Goal: Information Seeking & Learning: Find specific fact

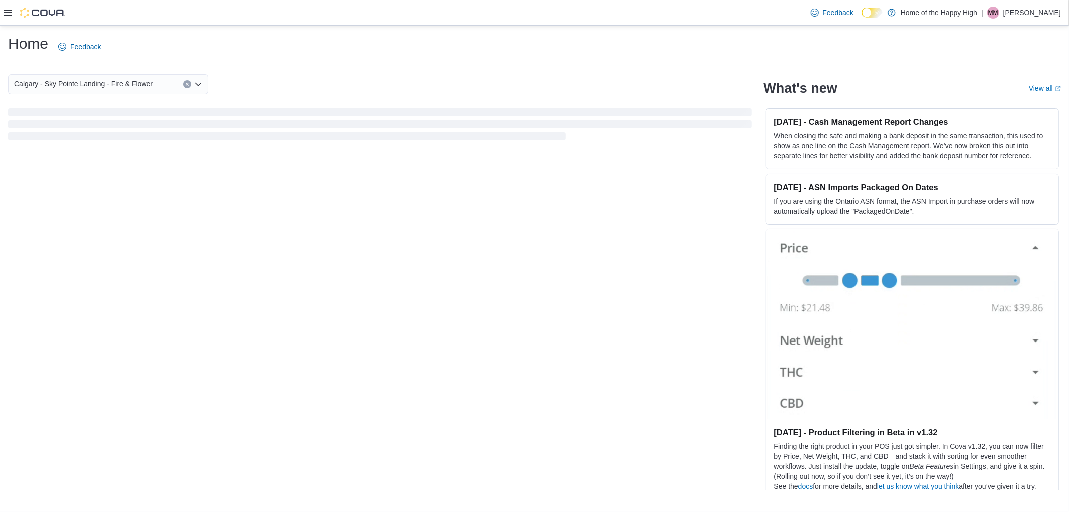
click at [6, 13] on icon at bounding box center [8, 13] width 8 height 6
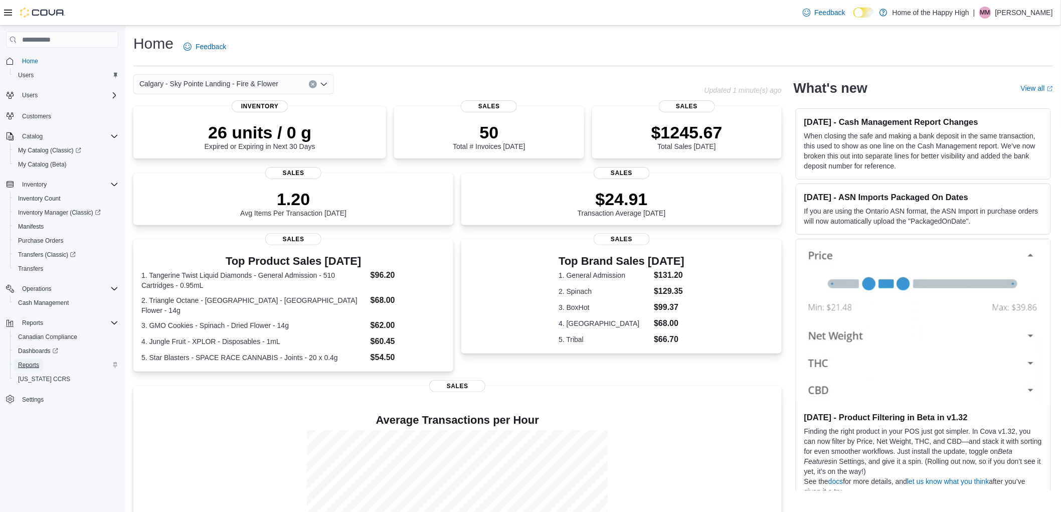
click at [28, 361] on span "Reports" at bounding box center [28, 365] width 21 height 8
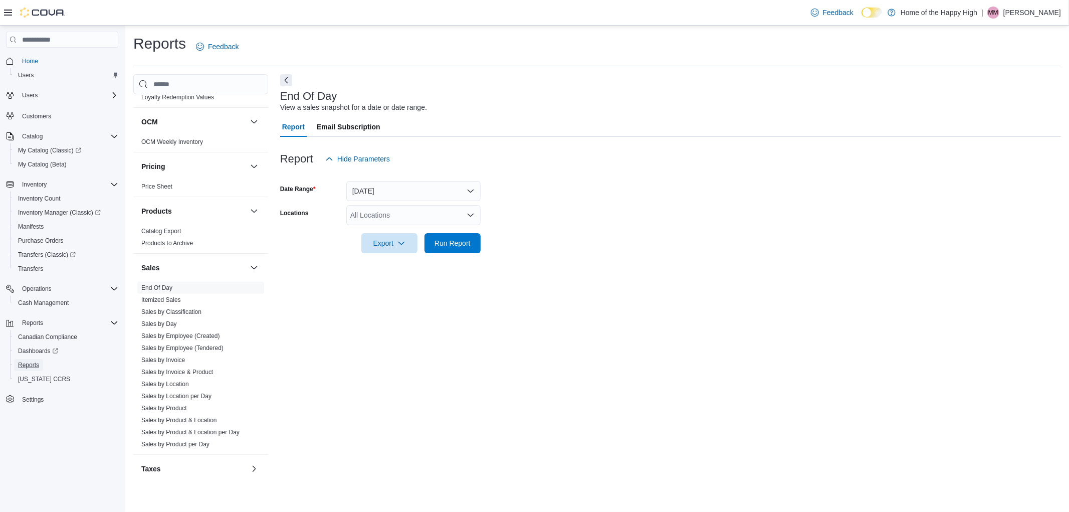
scroll to position [490, 0]
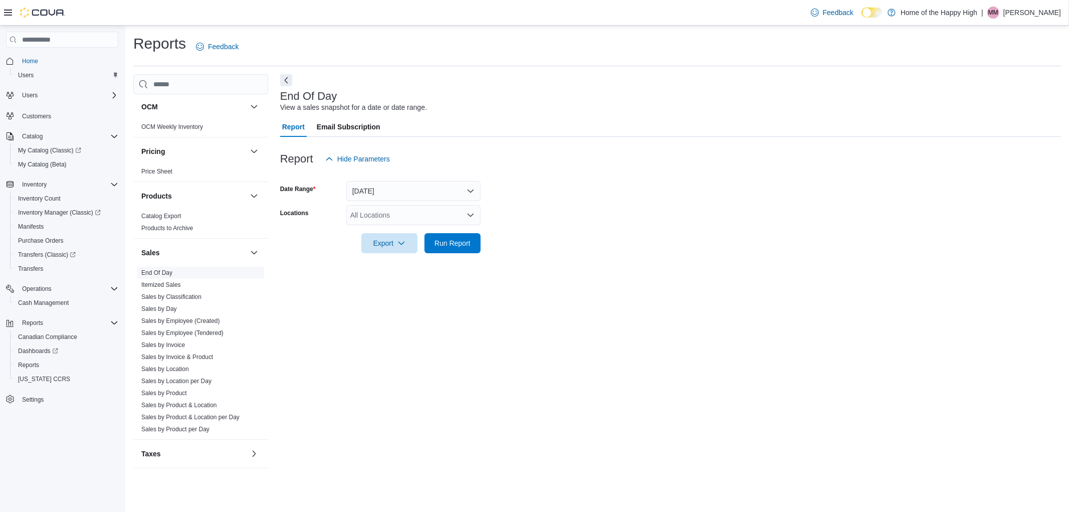
click at [151, 271] on link "End Of Day" at bounding box center [156, 272] width 31 height 7
click at [152, 271] on link "End Of Day" at bounding box center [156, 272] width 31 height 7
click at [168, 273] on link "End Of Day" at bounding box center [156, 272] width 31 height 7
click at [30, 237] on span "Purchase Orders" at bounding box center [41, 241] width 46 height 8
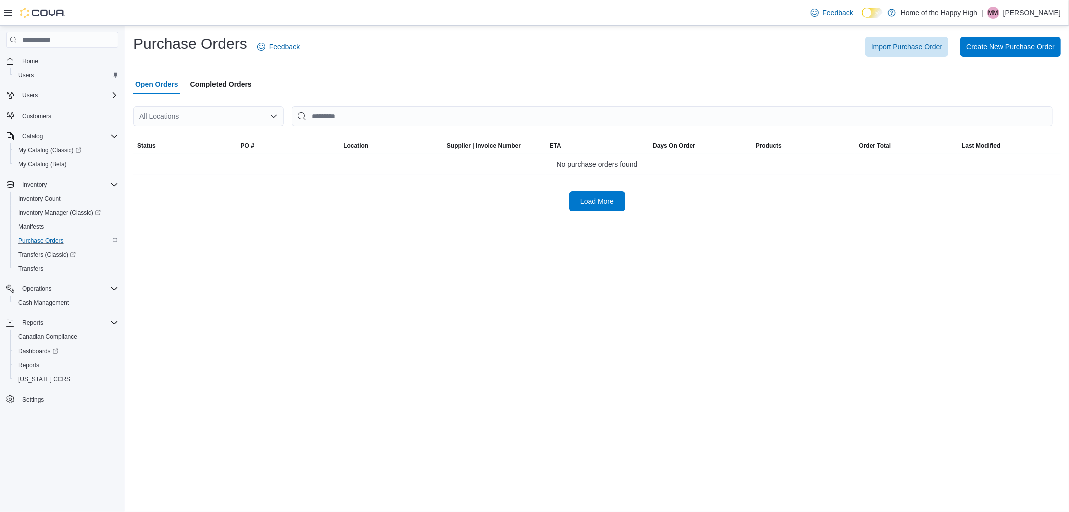
click at [183, 116] on div "All Locations" at bounding box center [208, 116] width 150 height 20
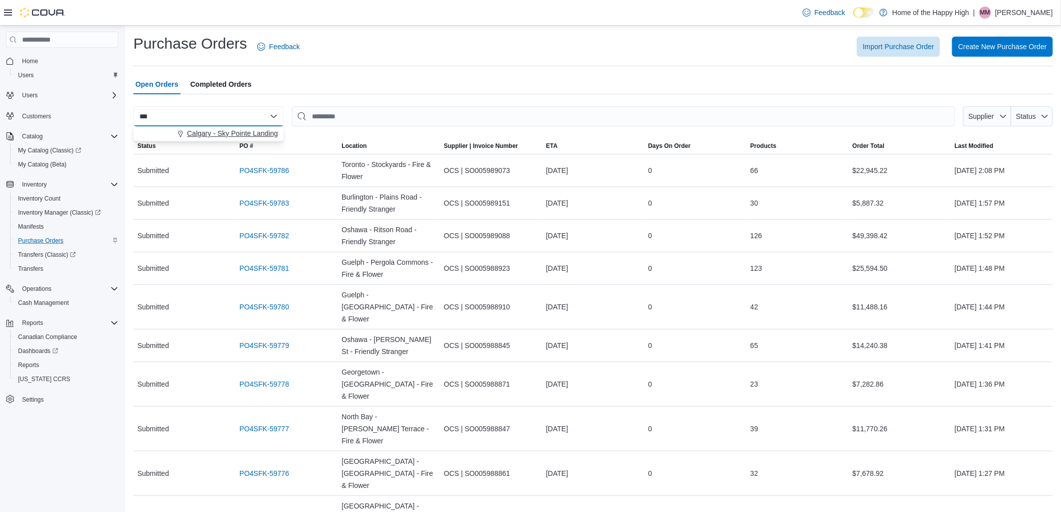
type input "***"
click at [226, 137] on span "Calgary - Sky Pointe Landing - Fire & Flower" at bounding box center [256, 133] width 139 height 10
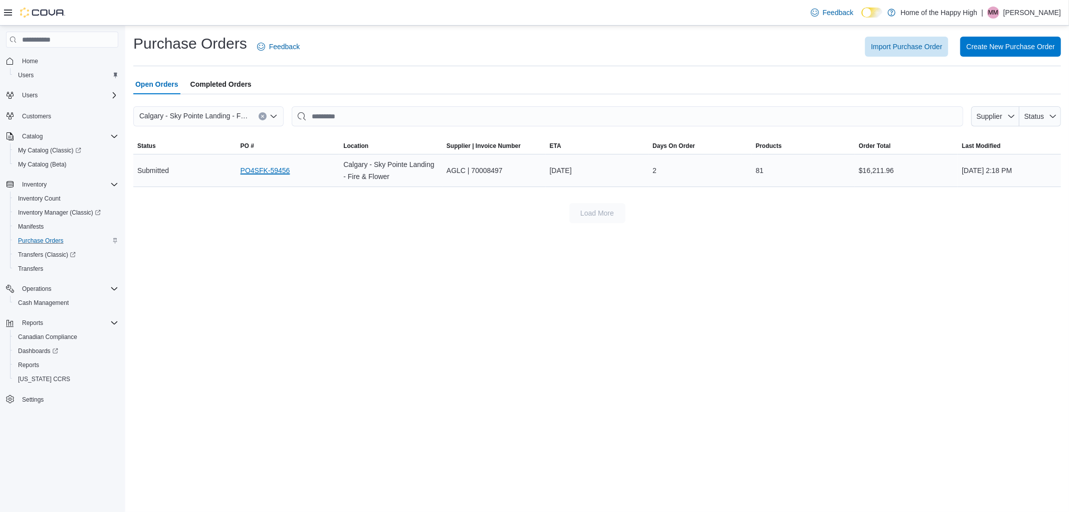
click at [266, 167] on link "PO4SFK-59456" at bounding box center [266, 170] width 50 height 12
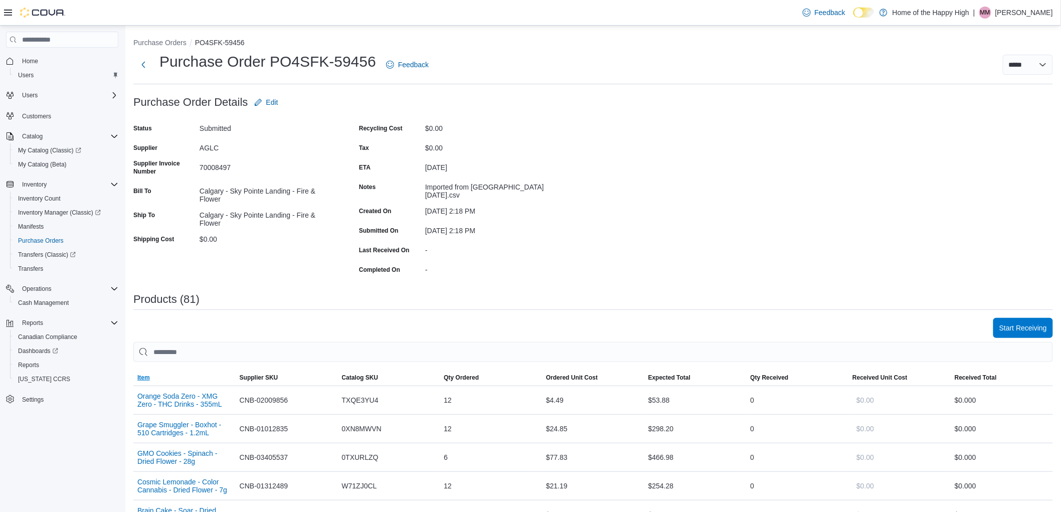
click at [144, 378] on span "Item" at bounding box center [143, 378] width 13 height 8
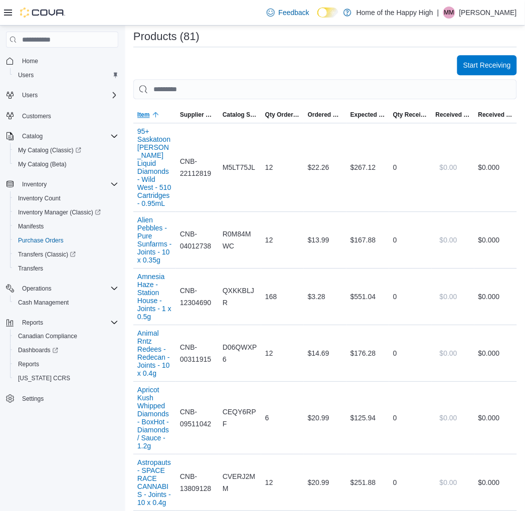
scroll to position [390, 0]
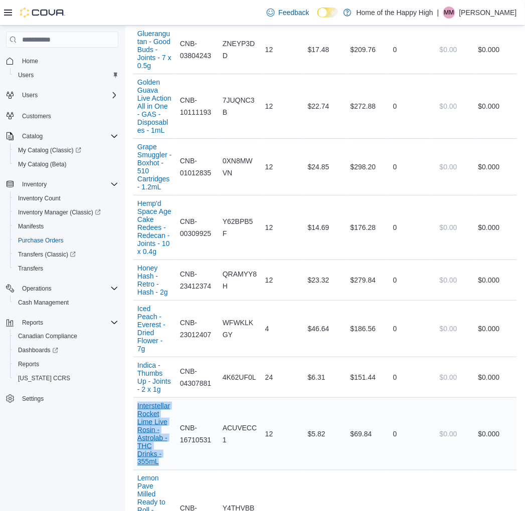
drag, startPoint x: 136, startPoint y: 251, endPoint x: 159, endPoint y: 311, distance: 64.6
click at [159, 398] on div "Interstellar Rocket Lime Live Rosin - Astrolab - THC Drinks - 355mL" at bounding box center [154, 434] width 43 height 72
copy button "Interstellar Rocket Lime Live Rosin - Astrolab - THC Drinks - 355mL"
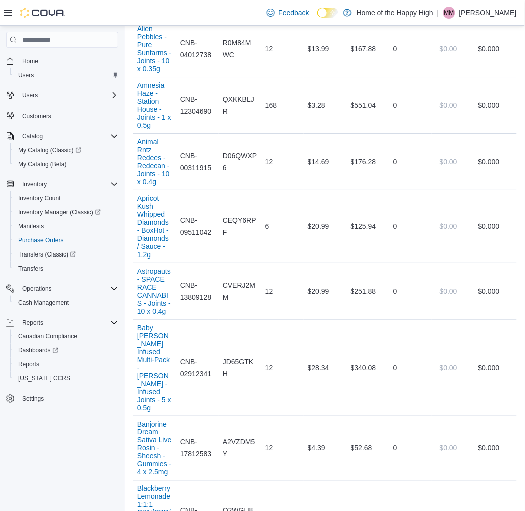
scroll to position [4705, 0]
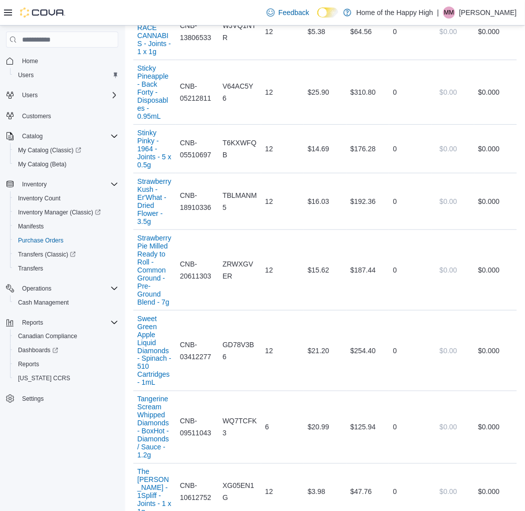
drag, startPoint x: 137, startPoint y: 337, endPoint x: 157, endPoint y: 390, distance: 56.3
copy button "Tropical Cream Float - XMG+ - THC Drinks - 355mL"
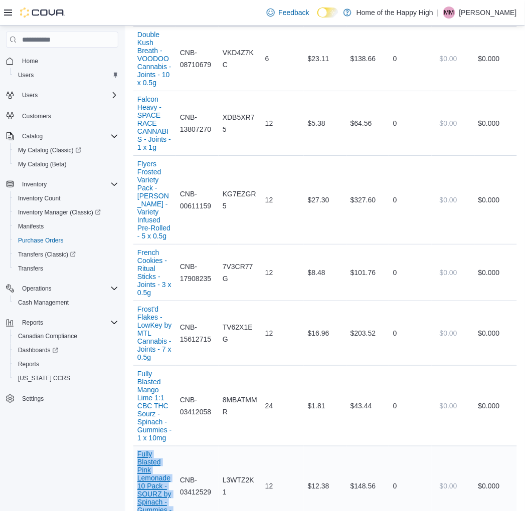
click at [171, 451] on button "Fully Blasted Pink Lemonade 10 Pack - SOURZ by Spinach - Gummies - 10 x 10mg" at bounding box center [154, 487] width 35 height 72
copy button "Fully Blasted Pink Lemonade 10 Pack - SOURZ by Spinach - Gummies - 10 x 10mg"
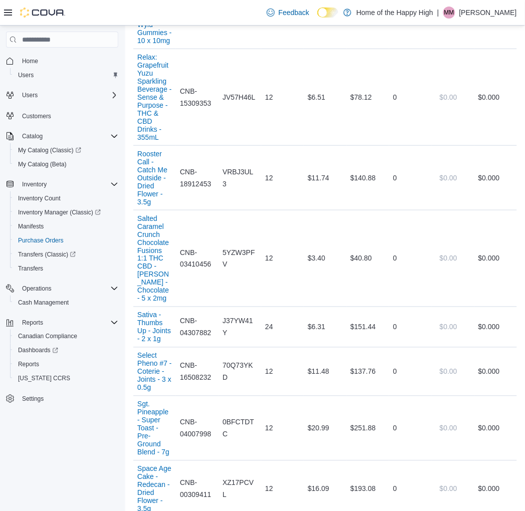
scroll to position [4133, 0]
drag, startPoint x: 138, startPoint y: 221, endPoint x: 155, endPoint y: 269, distance: 51.2
click at [155, 462] on div "Space Age Cake - Redecan - Dried Flower - 3.5g" at bounding box center [154, 490] width 43 height 56
copy button "Space Age Cake - Redecan - Dried Flower - 3.5g"
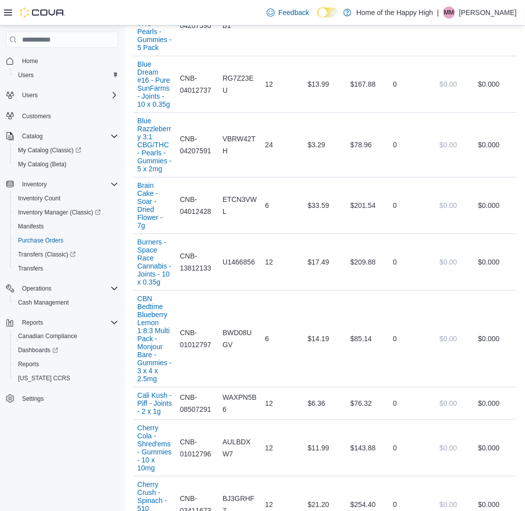
scroll to position [2656, 0]
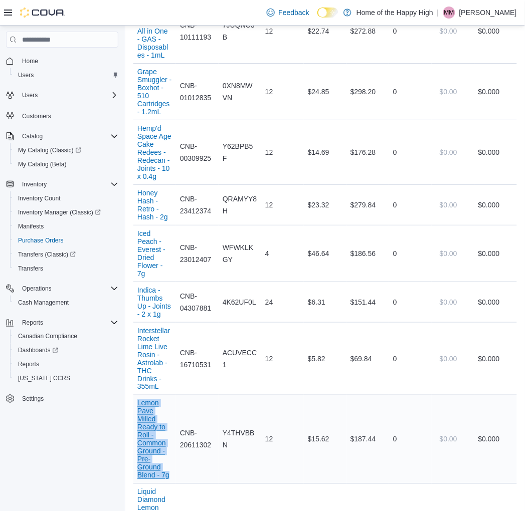
drag, startPoint x: 138, startPoint y: 244, endPoint x: 169, endPoint y: 324, distance: 86.0
click at [169, 396] on div "Lemon Pave Milled Ready to Roll - Common Ground - Pre-Ground Blend - 7g" at bounding box center [154, 440] width 43 height 88
copy button "Lemon Pave Milled Ready to Roll - Common Ground - Pre-Ground Blend - 7g"
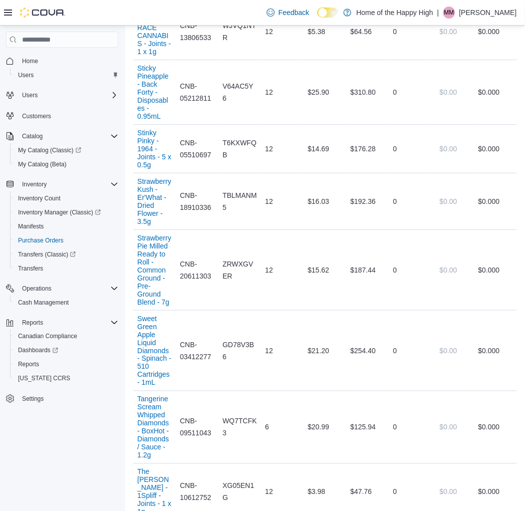
drag, startPoint x: 137, startPoint y: 248, endPoint x: 170, endPoint y: 326, distance: 85.4
copy button "Tropical Burst Collection Variety Infused - Potluck - Variety Infused Pre-Rolle…"
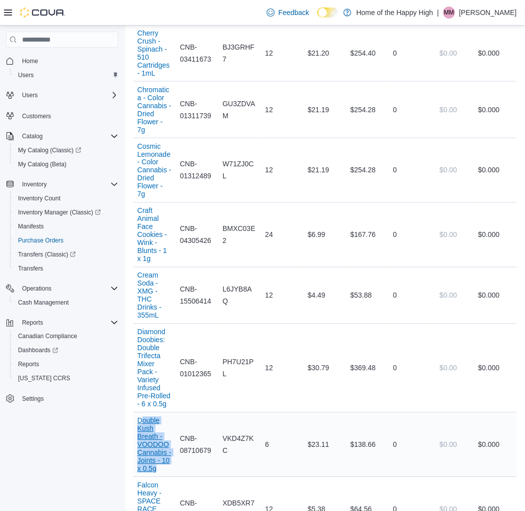
drag, startPoint x: 142, startPoint y: 310, endPoint x: 162, endPoint y: 365, distance: 58.2
click at [162, 413] on div "Double Kush Breath - VOODOO Cannabis - Joints - 10 x 0.5g" at bounding box center [154, 445] width 43 height 64
copy button "ouble Kush Breath - VOODOO Cannabis - Joints - 10 x 0.5g"
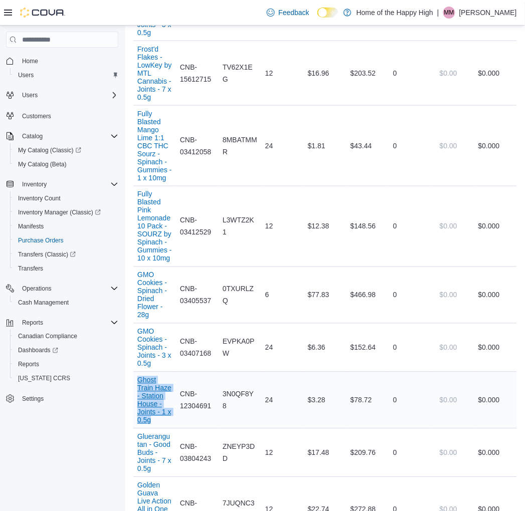
drag, startPoint x: 137, startPoint y: 250, endPoint x: 155, endPoint y: 294, distance: 47.7
click at [155, 373] on div "Ghost Train Haze - Station House - Joints - 1 x 0.5g" at bounding box center [154, 401] width 43 height 56
copy button "Ghost Train Haze - Station House - Joints - 1 x 0.5g"
drag, startPoint x: 137, startPoint y: 304, endPoint x: 158, endPoint y: 344, distance: 45.5
click at [158, 429] on div "Gluerangutan - Good Buds - Joints - 7 x 0.5g" at bounding box center [154, 453] width 43 height 48
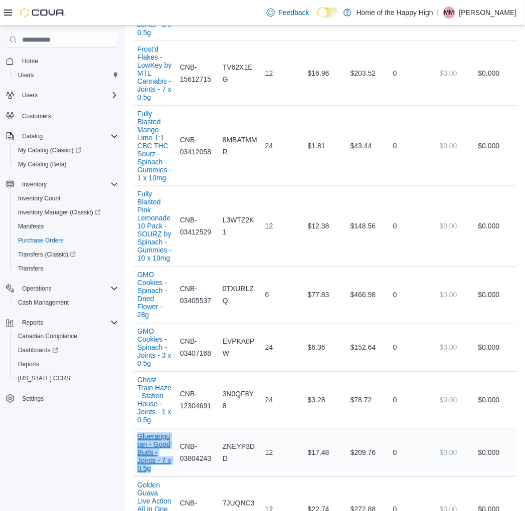
copy button "Gluerangutan - Good Buds - Joints - 7 x 0.5g"
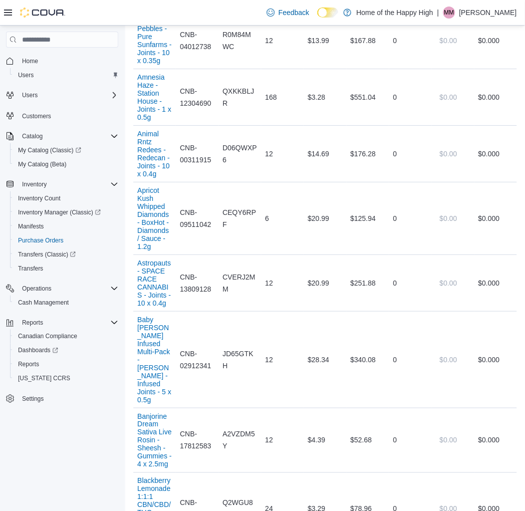
scroll to position [2407, 0]
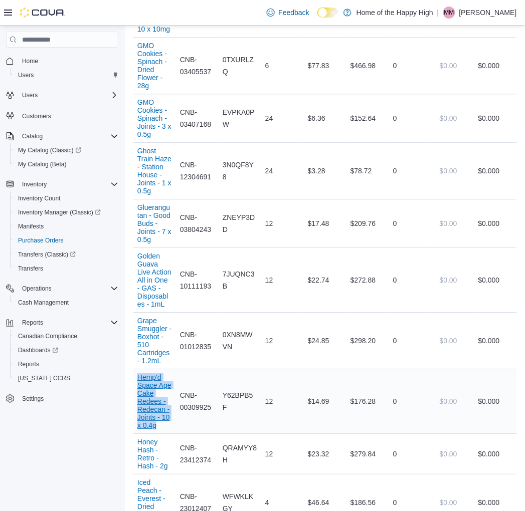
drag, startPoint x: 139, startPoint y: 242, endPoint x: 160, endPoint y: 294, distance: 55.8
click at [160, 370] on div "Hemp'd Space Age Cake Redees - Redecan - Joints - 10 x 0.4g" at bounding box center [154, 402] width 43 height 64
copy button "Hemp'd Space Age Cake Redees - Redecan - Joints - 10 x 0.4g"
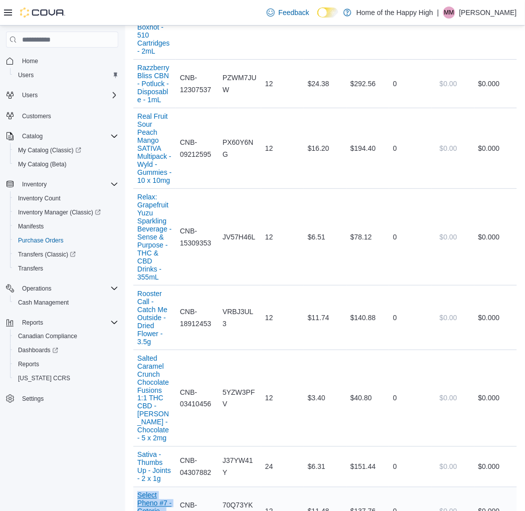
drag, startPoint x: 138, startPoint y: 247, endPoint x: 156, endPoint y: 288, distance: 44.9
click at [156, 488] on div "Select Pheno #7 - Coterie - Joints - 3 x 0.5g" at bounding box center [154, 512] width 43 height 48
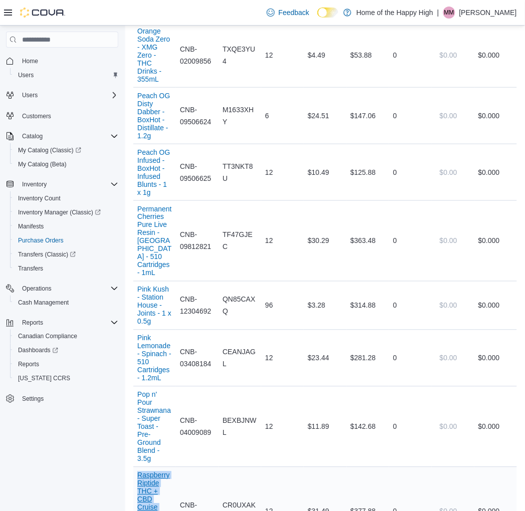
drag, startPoint x: 135, startPoint y: 248, endPoint x: 164, endPoint y: 327, distance: 84.2
click at [164, 468] on div "Raspberry Riptide THC + CBD Cruise Control - Boxhot - 510 Cartridges - 2mL" at bounding box center [154, 512] width 43 height 88
